Goal: Communication & Community: Answer question/provide support

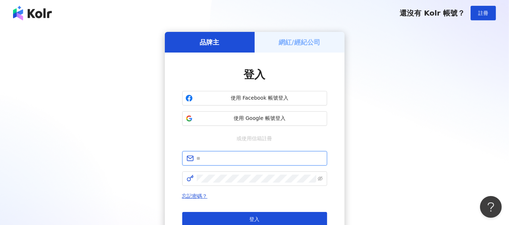
click at [208, 161] on input "text" at bounding box center [260, 158] width 126 height 8
paste input "**********"
type input "**********"
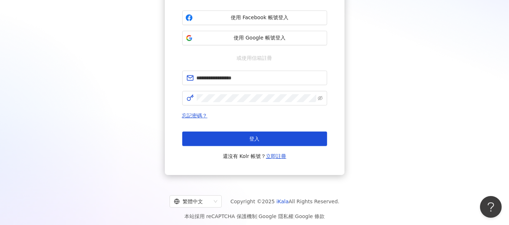
click at [262, 145] on div "登入 還沒有 Kolr 帳號？ 立即註冊" at bounding box center [254, 145] width 145 height 29
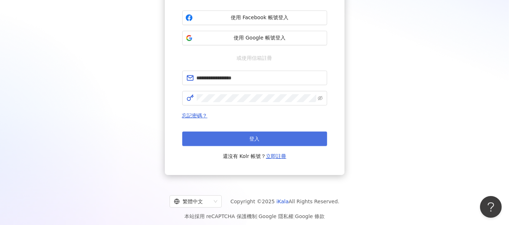
click at [265, 139] on button "登入" at bounding box center [254, 138] width 145 height 14
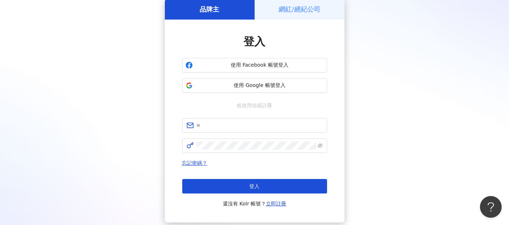
scroll to position [80, 0]
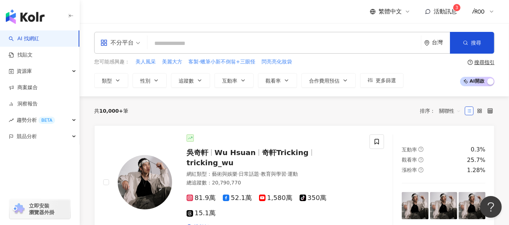
click at [433, 13] on div "活動訊息 3" at bounding box center [441, 12] width 32 height 8
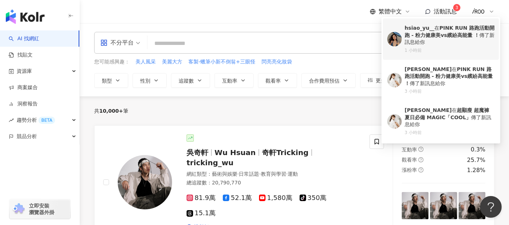
click at [433, 29] on div "hsiao_yu__ 在 PINK RUN 路跑活動開跑 - 粉力健康美vs繽紛高能量 ！ 傳了新訊息給你" at bounding box center [449, 35] width 90 height 21
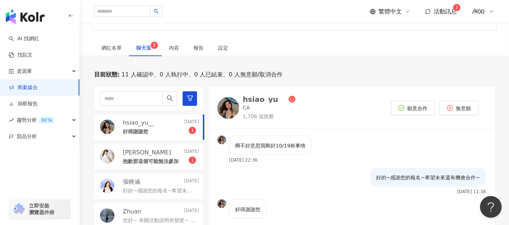
scroll to position [151, 0]
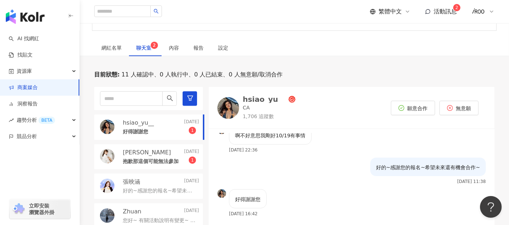
click at [136, 131] on p "好得謝謝您" at bounding box center [135, 131] width 25 height 7
click at [128, 159] on p "抱歉那這個可能無法參加" at bounding box center [151, 161] width 56 height 7
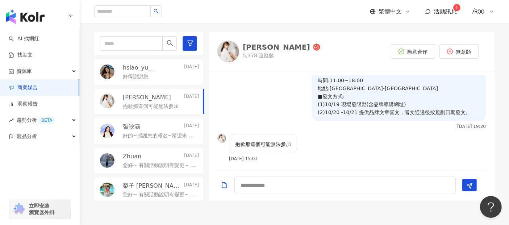
scroll to position [185, 0]
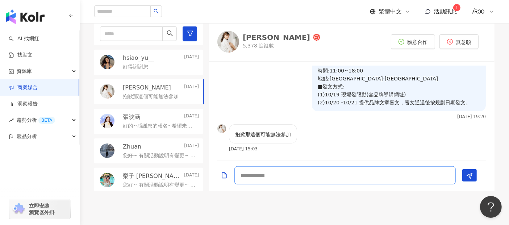
click at [297, 176] on textarea at bounding box center [344, 175] width 221 height 18
type textarea "*"
type textarea "**********"
click at [468, 173] on icon "Send" at bounding box center [469, 176] width 7 height 7
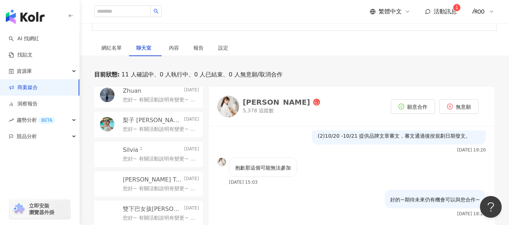
scroll to position [161, 0]
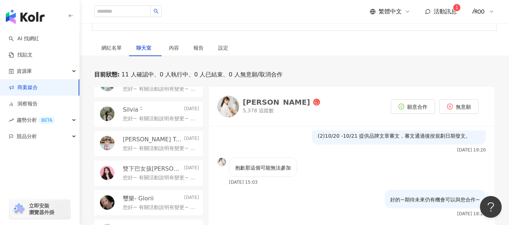
click at [444, 11] on span "活動訊息" at bounding box center [444, 11] width 23 height 7
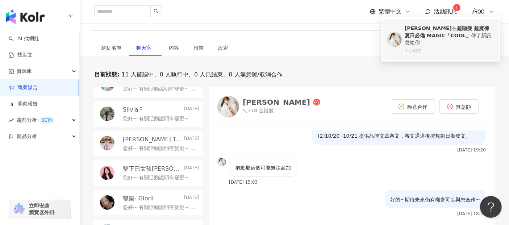
click at [433, 34] on div "[PERSON_NAME] 超顯瘦 超魔褲 夏日必備 MAGIC「COOL」 傳了新訊息給你" at bounding box center [449, 35] width 90 height 21
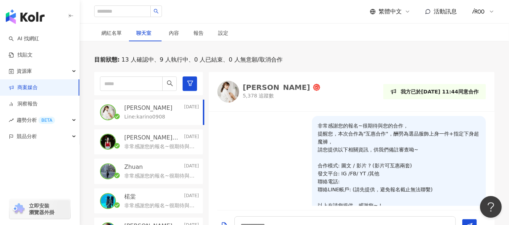
click at [136, 146] on p "非常感謝您的報名~很期待與您的合作， 提醒您，本次合作為"互惠合作"，酬勞為選品服飾上身一件+指定下身超魔褲， 請您提供以下相關資訊，供我們備註審查呦~ 合作…" at bounding box center [160, 146] width 72 height 7
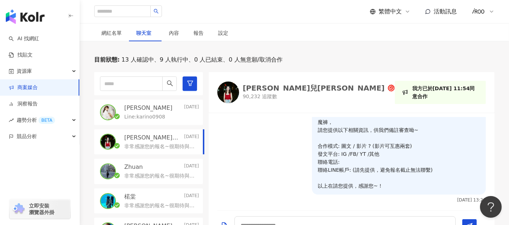
scroll to position [115, 0]
click at [138, 116] on p "Line:karino0908" at bounding box center [144, 116] width 41 height 7
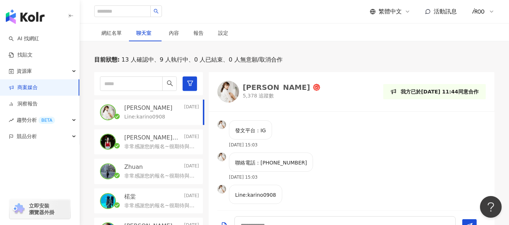
scroll to position [149, 0]
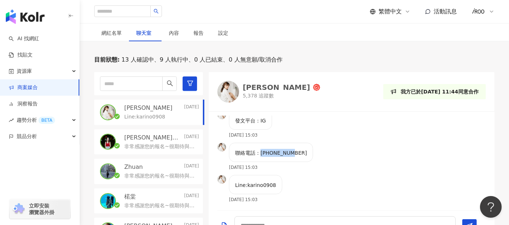
drag, startPoint x: 260, startPoint y: 154, endPoint x: 296, endPoint y: 151, distance: 36.3
click at [296, 151] on div "聯絡電話：0912481527 [DATE] 15:03" at bounding box center [352, 159] width 286 height 32
copy p "0912481527"
drag, startPoint x: 247, startPoint y: 184, endPoint x: 276, endPoint y: 184, distance: 29.0
click at [276, 184] on div "Line:karino0908" at bounding box center [255, 184] width 53 height 19
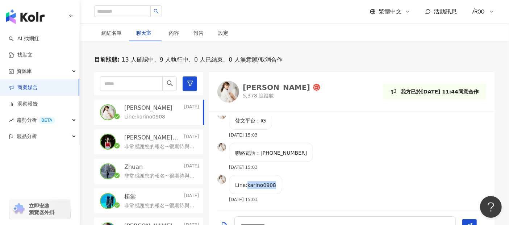
copy p "karino0908"
